Goal: Task Accomplishment & Management: Use online tool/utility

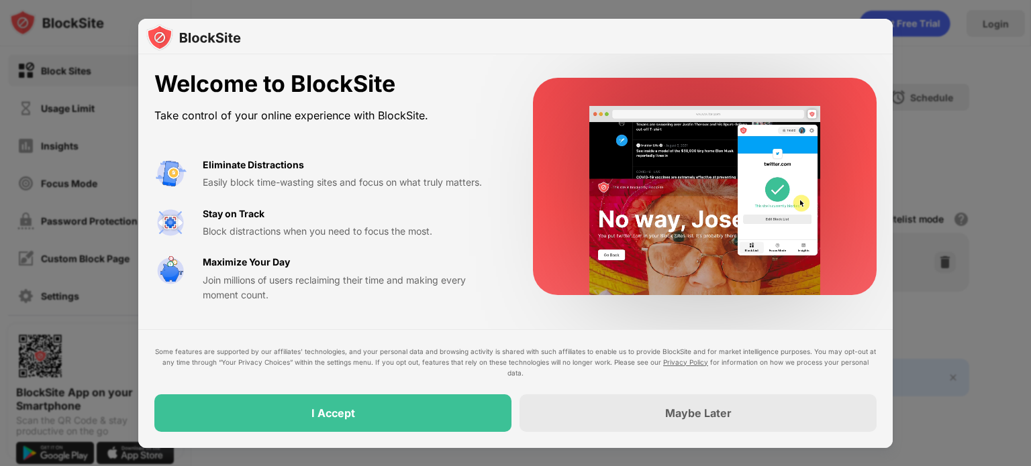
click at [445, 15] on div at bounding box center [515, 233] width 1031 height 466
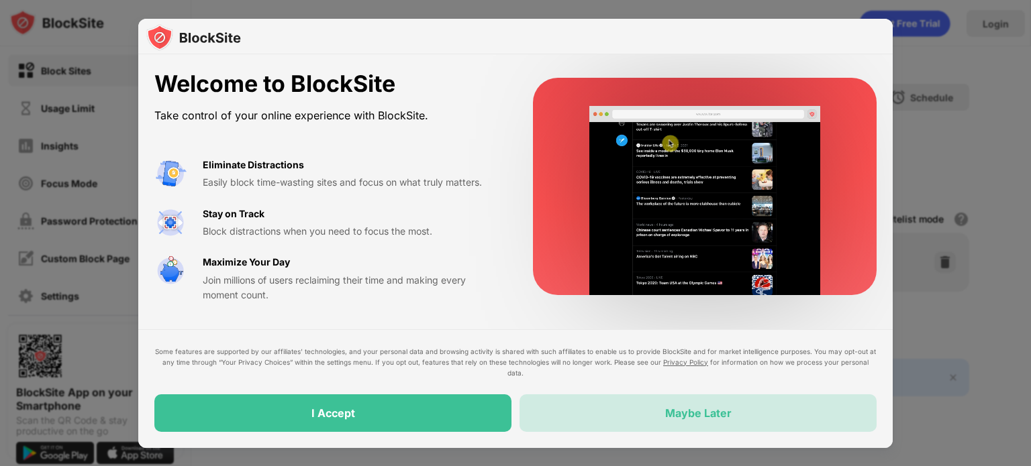
click at [646, 411] on div "Maybe Later" at bounding box center [697, 414] width 357 height 38
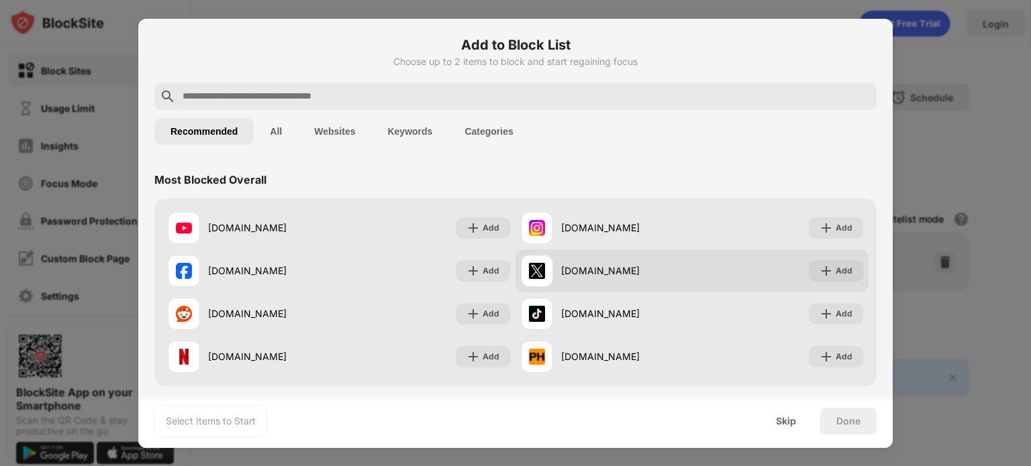
scroll to position [134, 0]
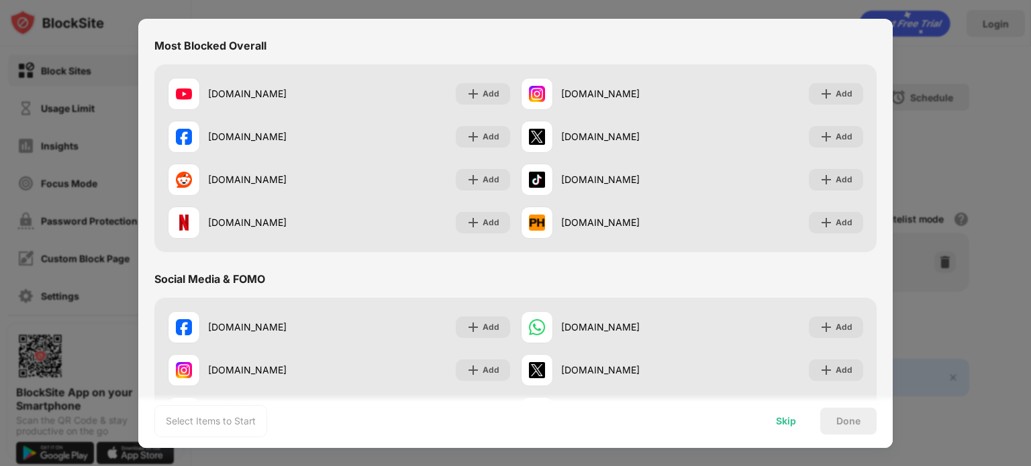
click at [792, 421] on div "Skip" at bounding box center [786, 421] width 20 height 11
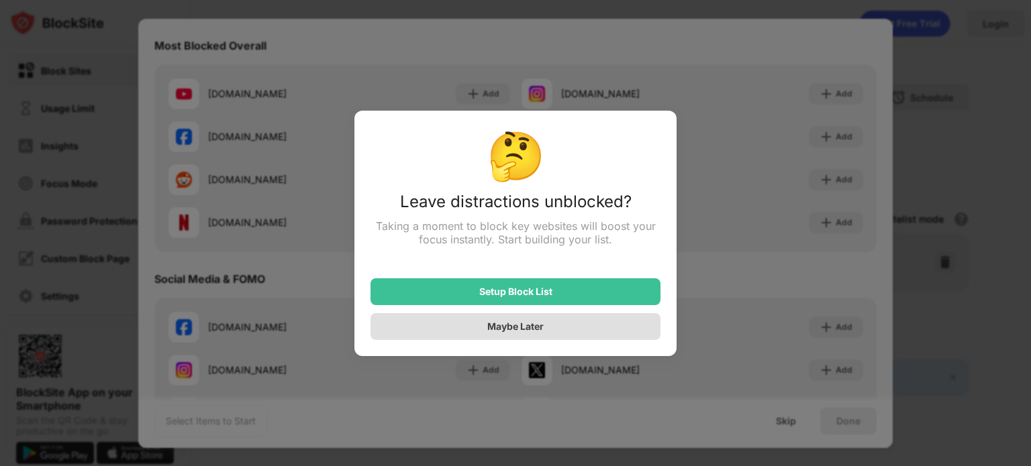
click at [467, 323] on div "Maybe Later" at bounding box center [515, 326] width 290 height 27
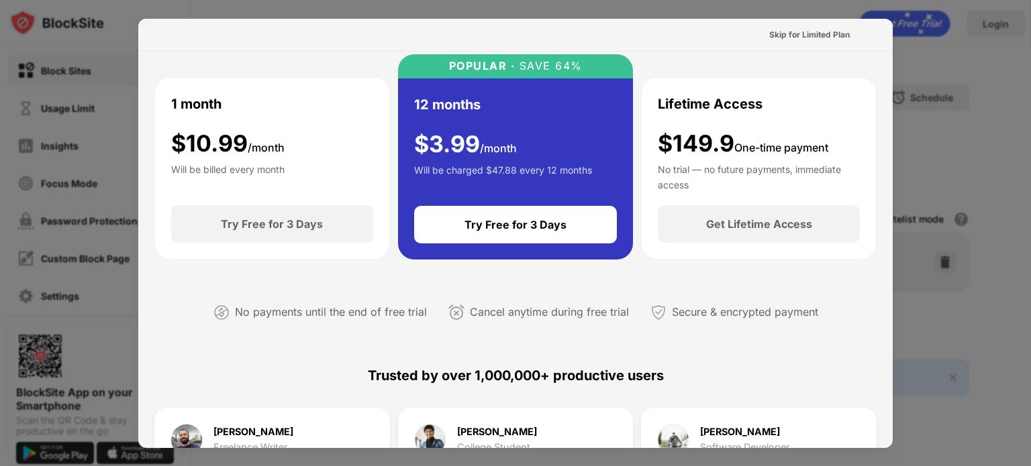
scroll to position [0, 0]
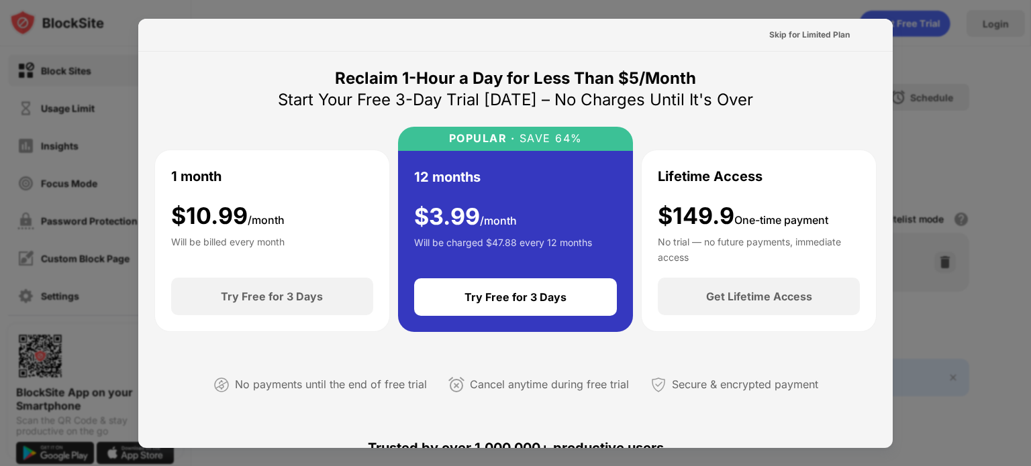
click at [967, 91] on div at bounding box center [515, 233] width 1031 height 466
click at [774, 40] on div "Skip for Limited Plan" at bounding box center [809, 34] width 81 height 13
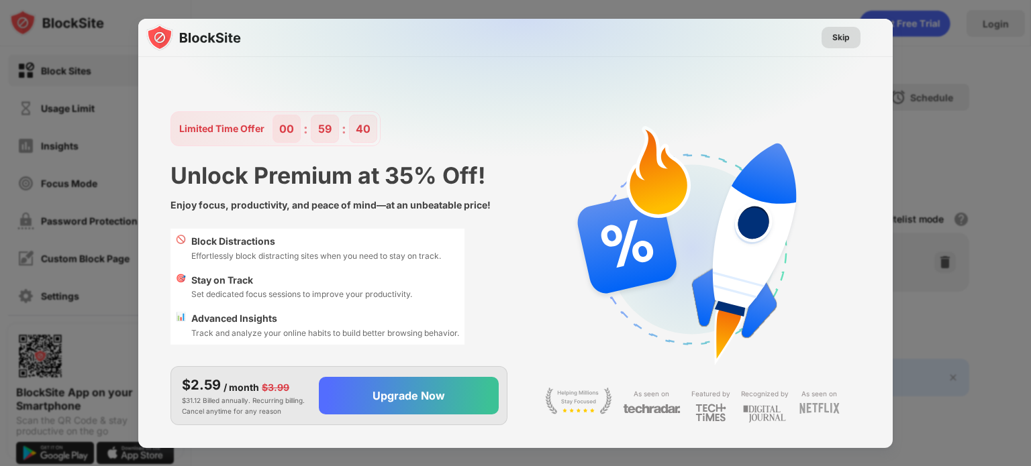
click at [842, 36] on div "Skip" at bounding box center [840, 37] width 17 height 13
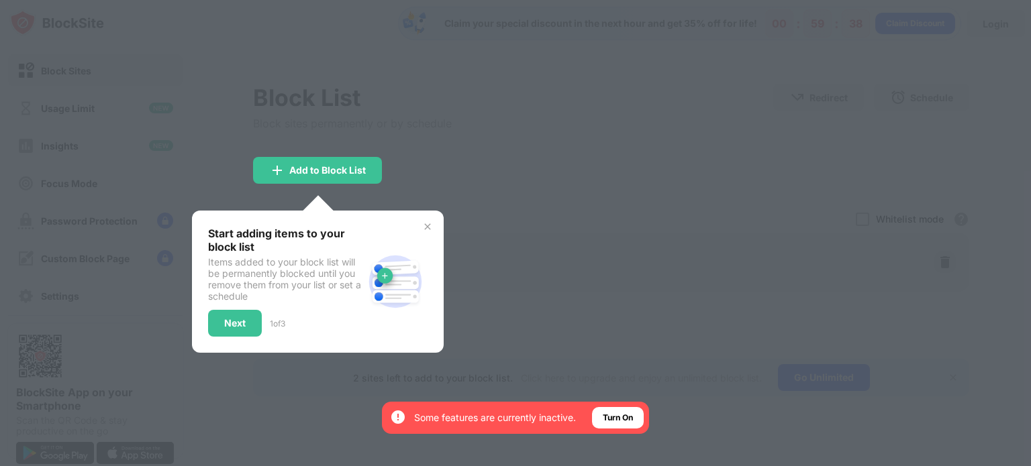
click at [433, 227] on div "Start adding items to your block list Items added to your block list will be pe…" at bounding box center [318, 282] width 252 height 142
click at [427, 229] on img at bounding box center [427, 226] width 11 height 11
